Goal: Task Accomplishment & Management: Use online tool/utility

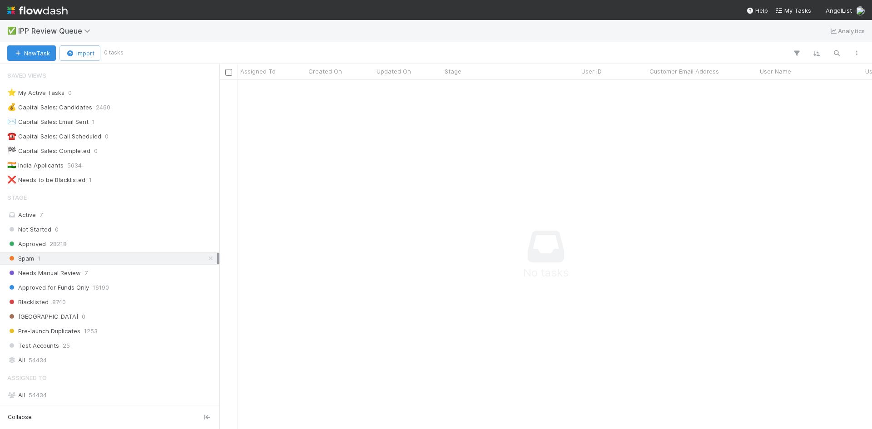
scroll to position [91, 0]
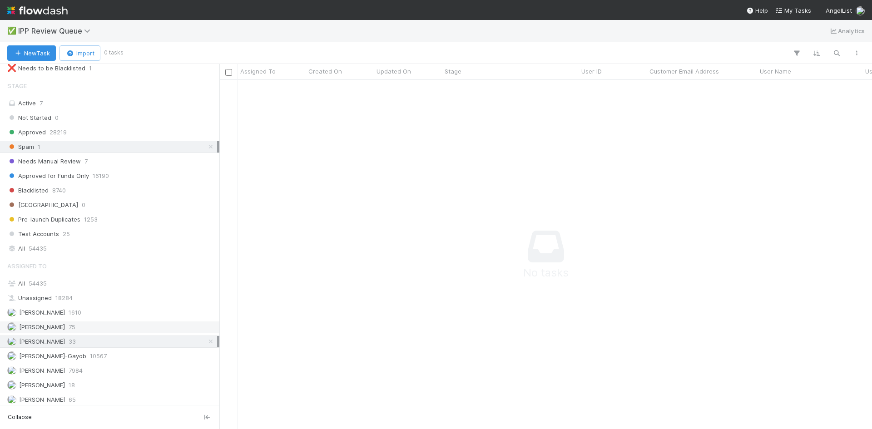
scroll to position [115, 0]
click at [206, 340] on icon at bounding box center [210, 339] width 9 height 6
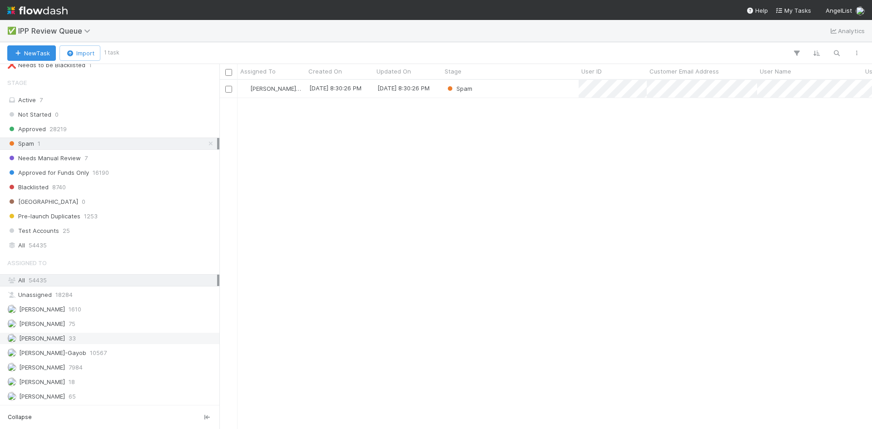
scroll to position [342, 646]
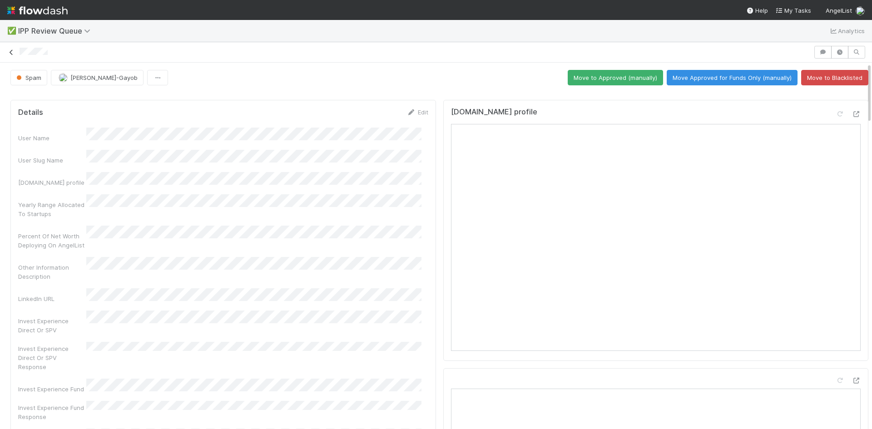
click at [10, 52] on icon at bounding box center [11, 53] width 9 height 6
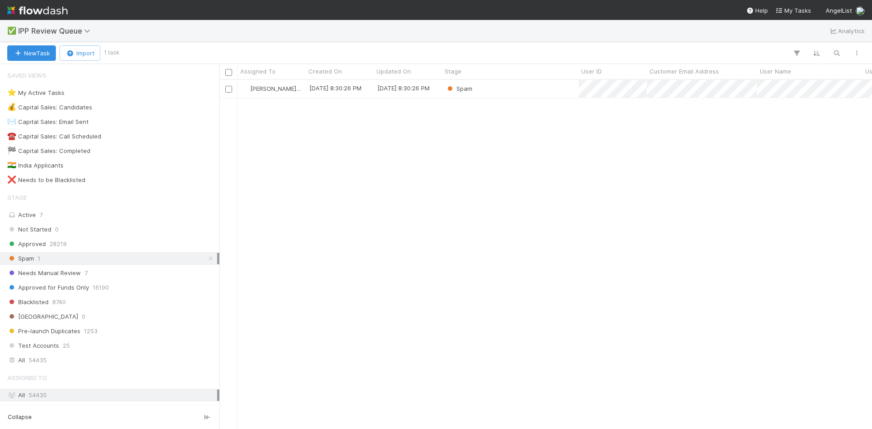
scroll to position [342, 646]
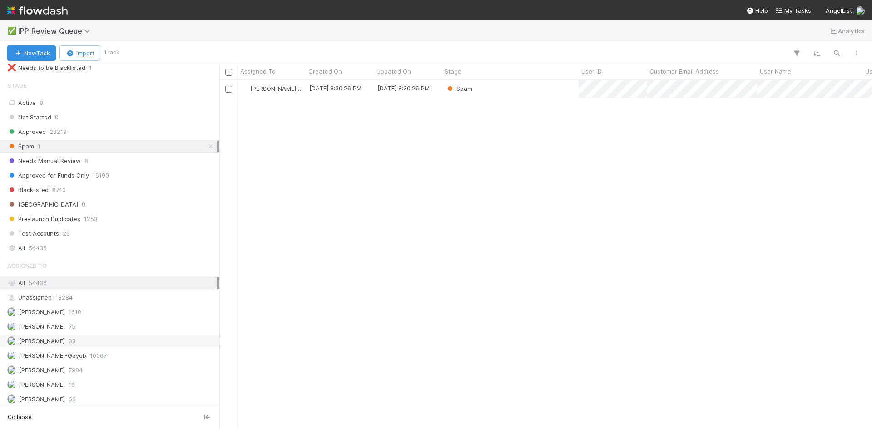
scroll to position [115, 0]
click at [76, 399] on span "66" at bounding box center [72, 396] width 7 height 11
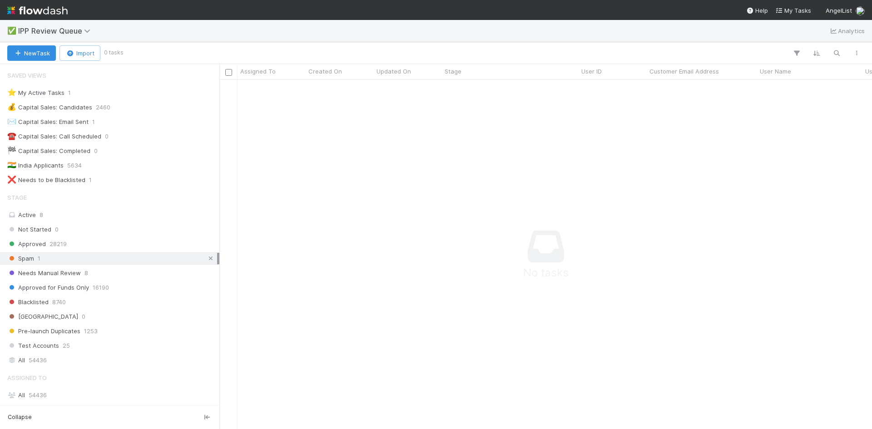
click at [206, 259] on icon at bounding box center [210, 259] width 9 height 6
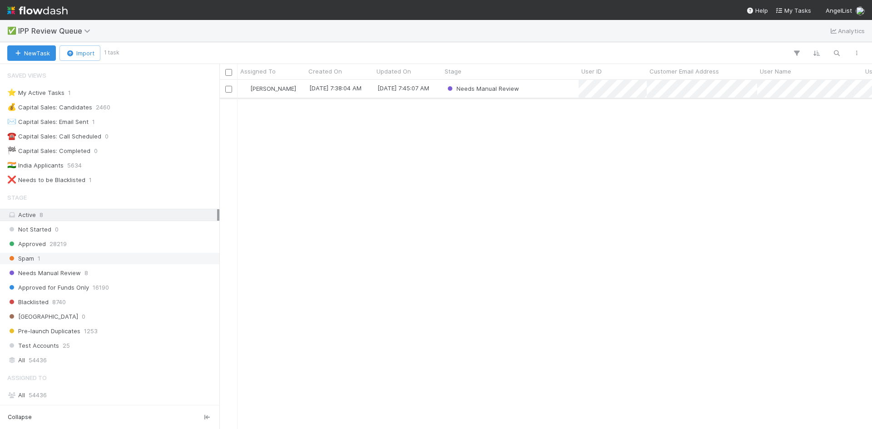
click at [540, 92] on div "Needs Manual Review" at bounding box center [510, 89] width 137 height 18
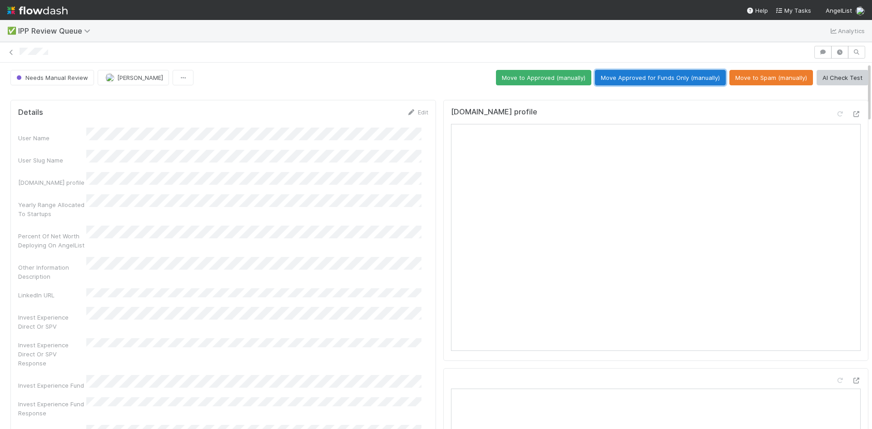
click at [640, 74] on button "Move Approved for Funds Only (manually)" at bounding box center [660, 77] width 131 height 15
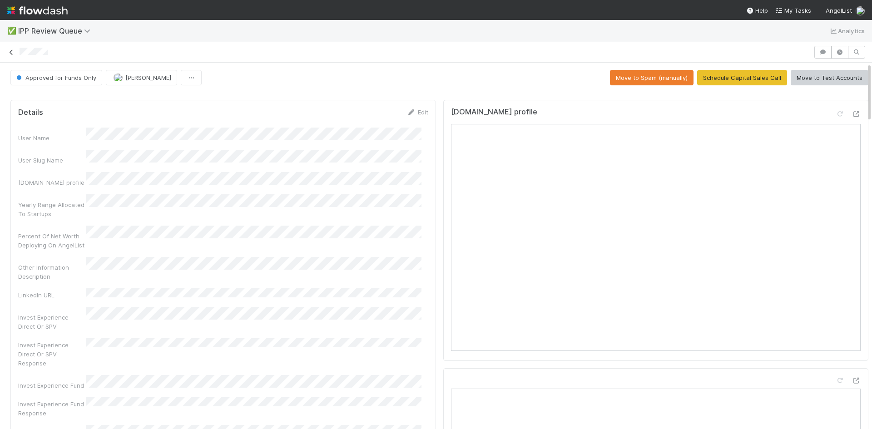
click at [12, 54] on icon at bounding box center [11, 53] width 9 height 6
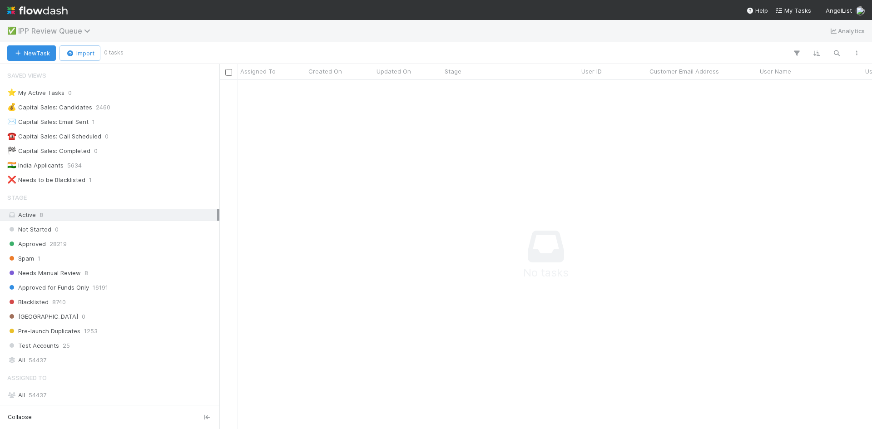
click at [83, 30] on span "IPP Review Queue" at bounding box center [56, 30] width 77 height 9
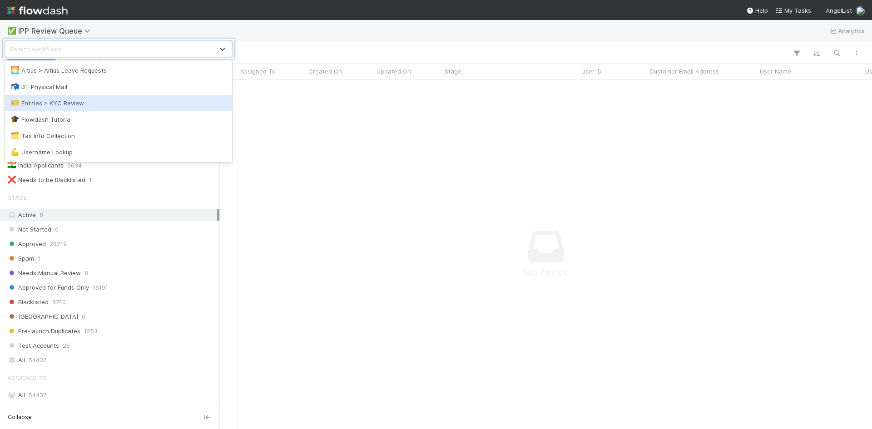
click at [77, 103] on div "🎫 Entities > KYC Review" at bounding box center [118, 103] width 216 height 9
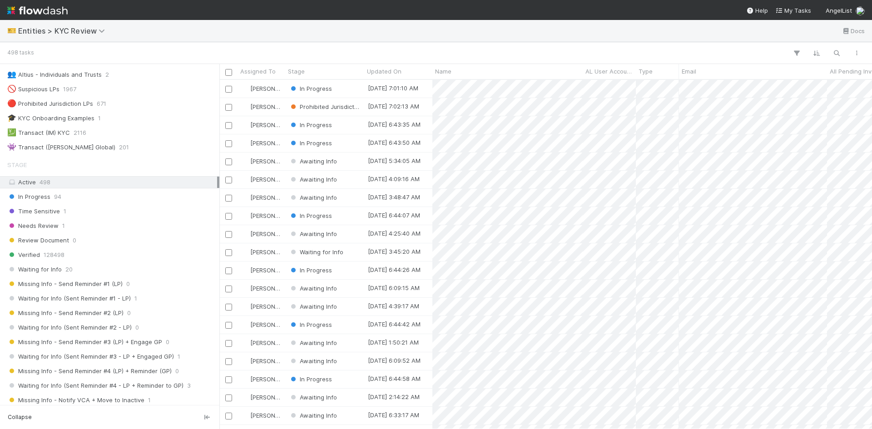
scroll to position [89, 0]
click at [123, 230] on div "Needs Review 1" at bounding box center [112, 227] width 210 height 11
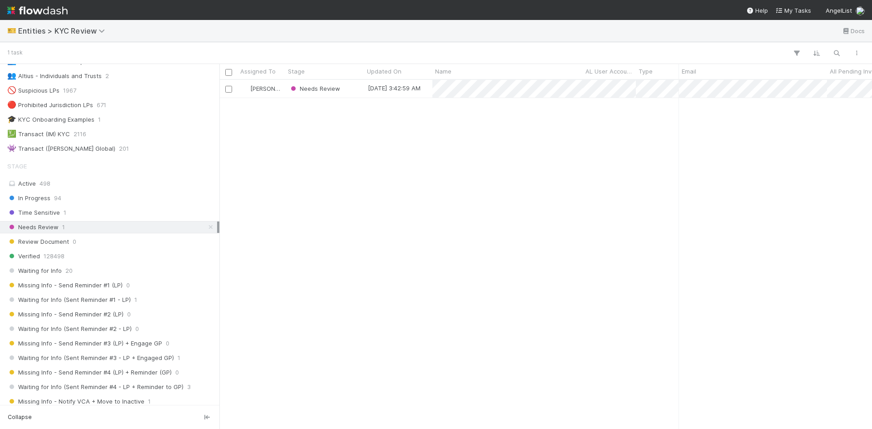
scroll to position [342, 646]
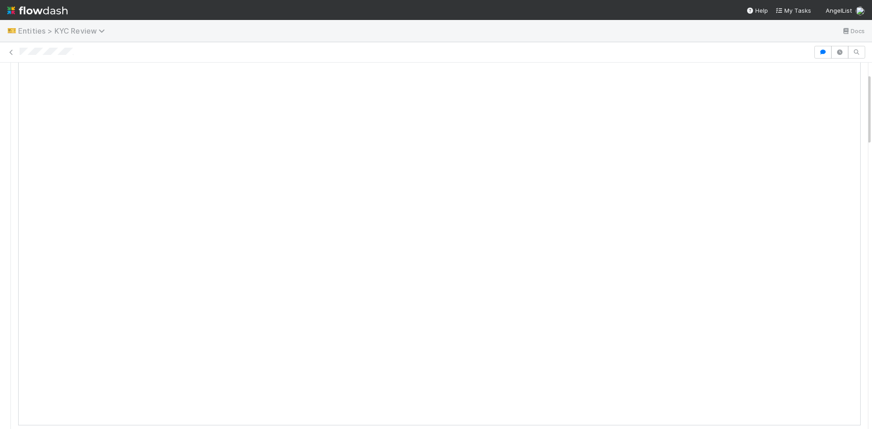
click at [102, 30] on icon at bounding box center [103, 30] width 9 height 7
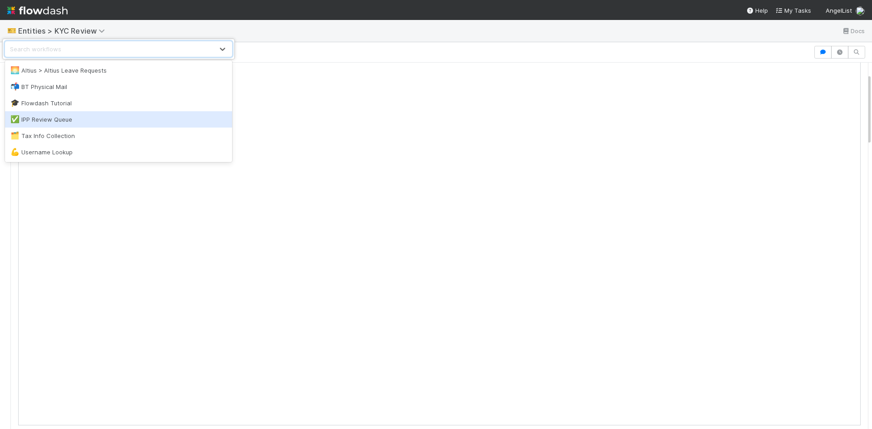
click at [55, 121] on div "✅ IPP Review Queue" at bounding box center [118, 119] width 216 height 9
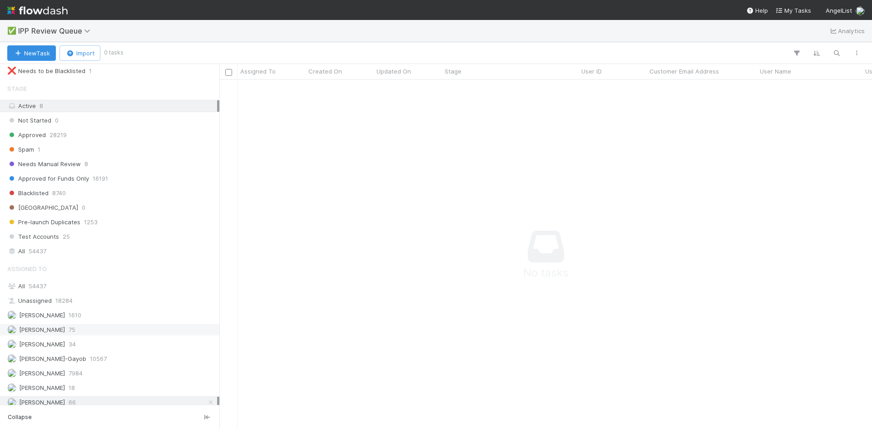
scroll to position [115, 0]
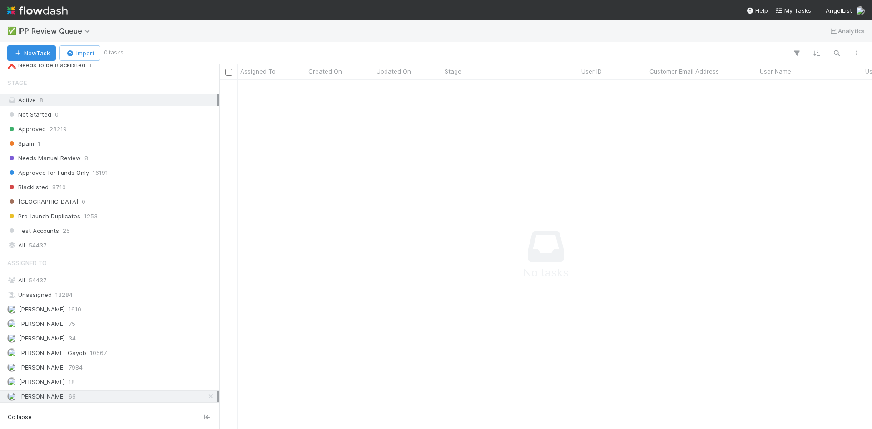
click at [89, 401] on div "William Axalan VI 66" at bounding box center [112, 396] width 210 height 11
click at [60, 340] on span "[PERSON_NAME]" at bounding box center [42, 338] width 46 height 7
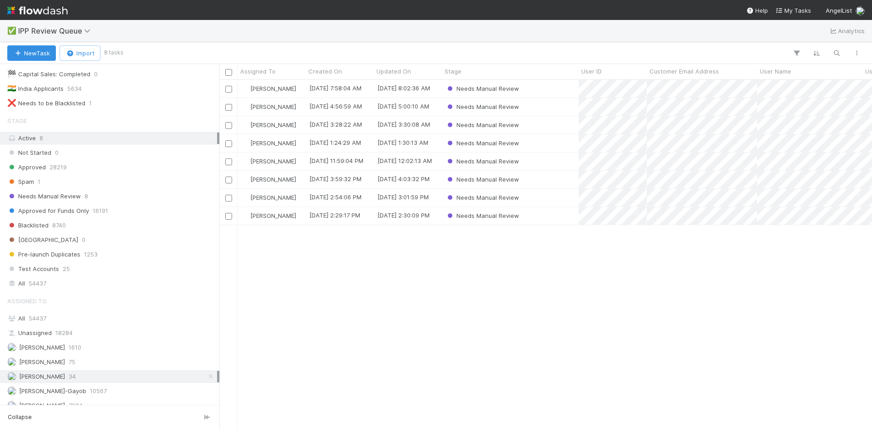
scroll to position [115, 0]
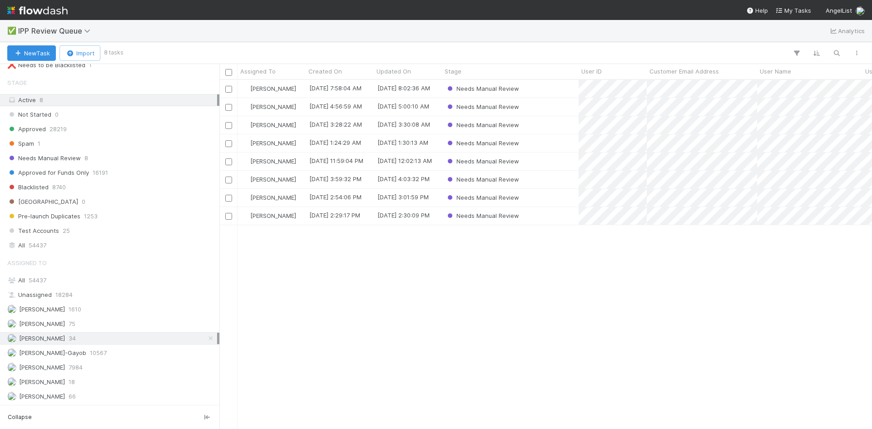
click at [529, 345] on div "Karen Jane Salcedo 9/3/25, 7:58:04 AM 9/3/25, 8:02:36 AM Needs Manual Review Ka…" at bounding box center [545, 254] width 653 height 349
